Goal: Information Seeking & Learning: Check status

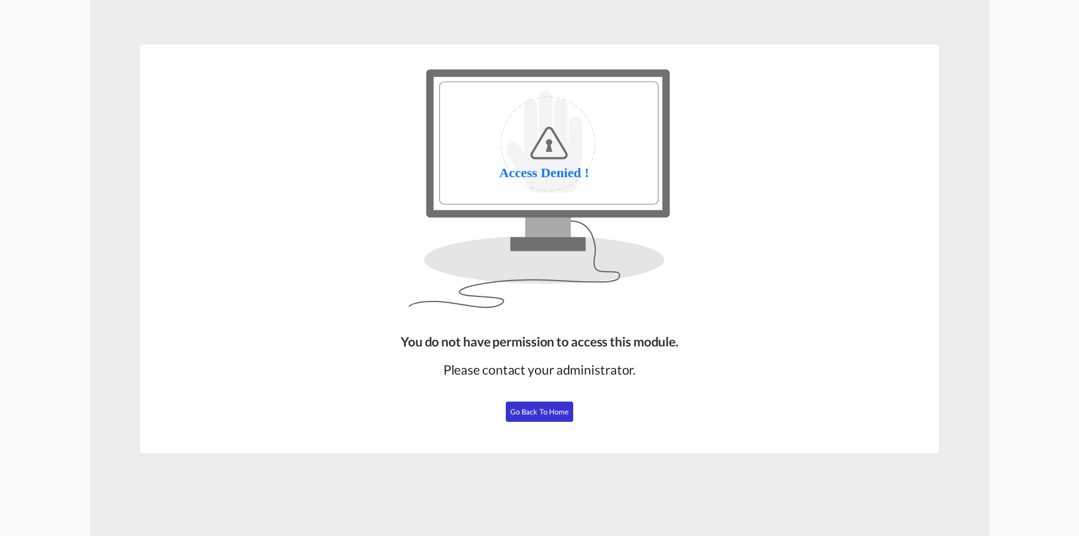
click at [546, 420] on button "Go Back to Home" at bounding box center [539, 411] width 67 height 20
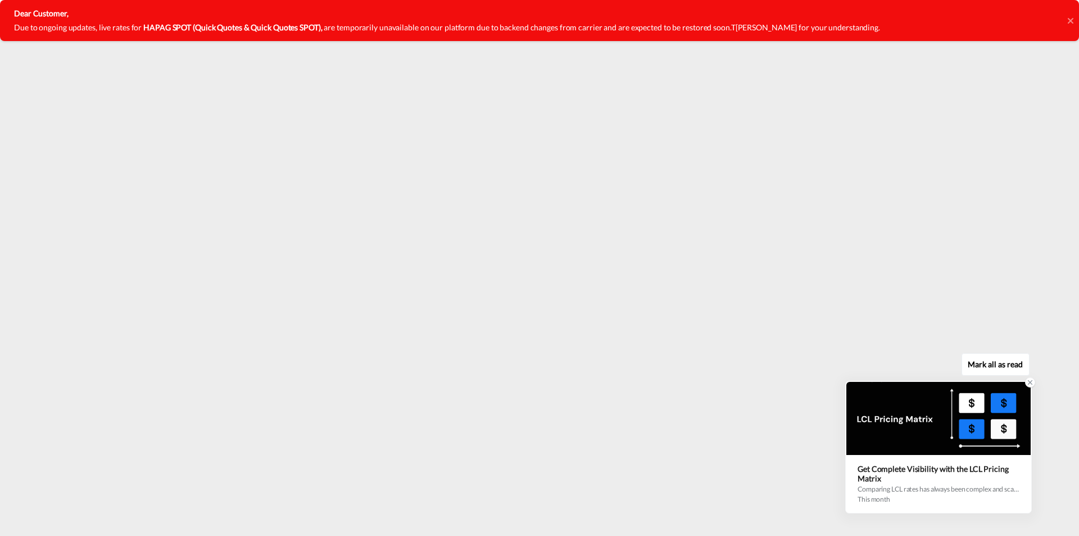
click at [1029, 381] on icon at bounding box center [1031, 383] width 4 height 4
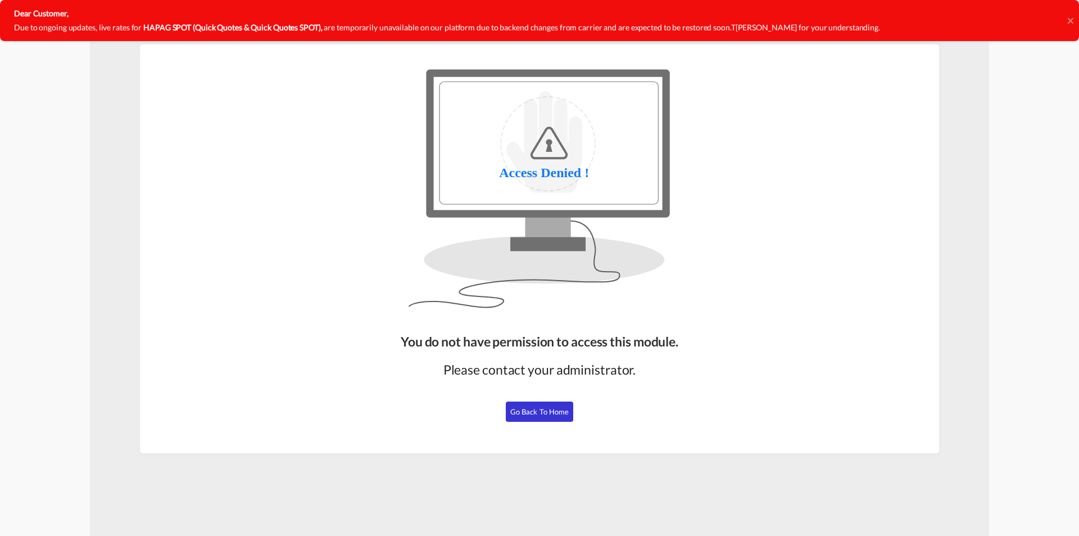
click at [548, 414] on span "Go Back to Home" at bounding box center [539, 411] width 59 height 9
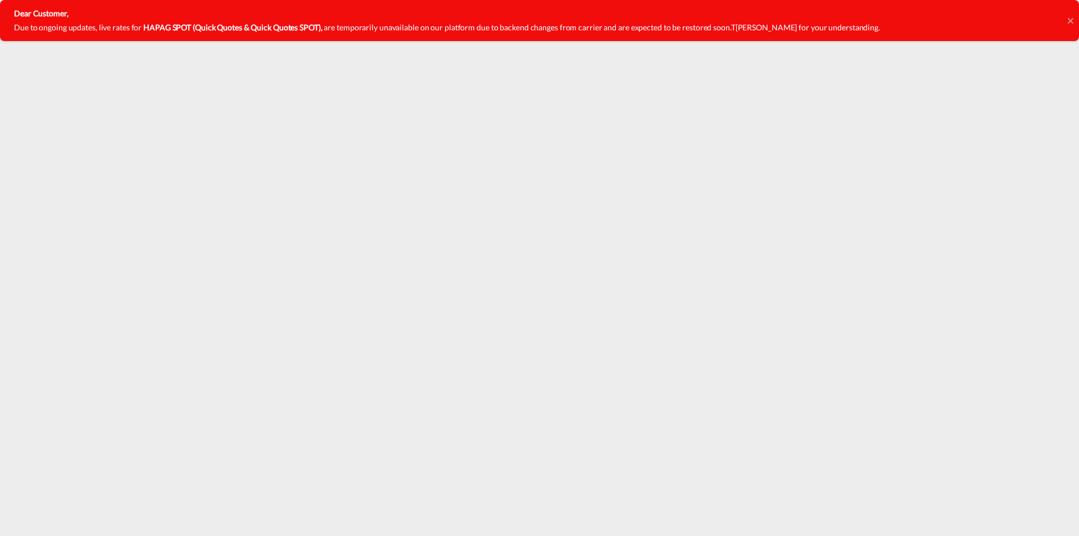
click at [1075, 19] on div "Dear Customer, Due to ongoing updates, live rates for HAPAG SPOT (Quick Quotes …" at bounding box center [539, 20] width 1079 height 41
